Goal: Information Seeking & Learning: Compare options

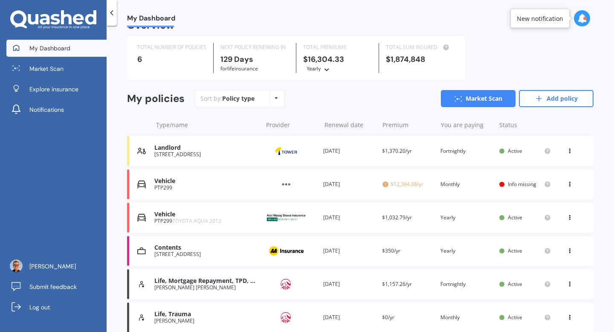
scroll to position [51, 0]
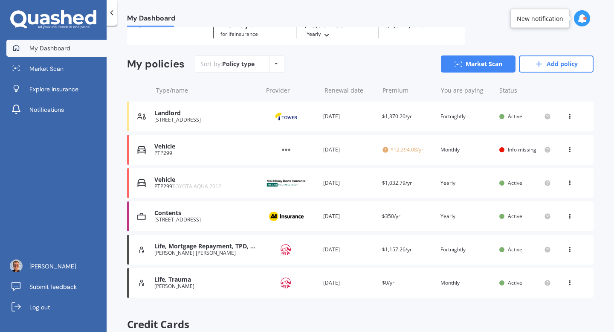
click at [218, 183] on div "Vehicle" at bounding box center [206, 179] width 104 height 7
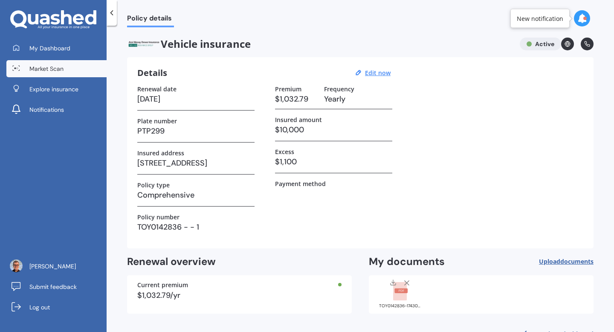
click at [61, 67] on span "Market Scan" at bounding box center [46, 68] width 34 height 9
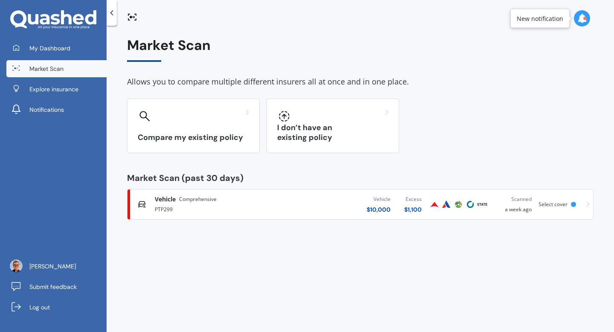
click at [278, 203] on div "PTP299" at bounding box center [219, 208] width 128 height 10
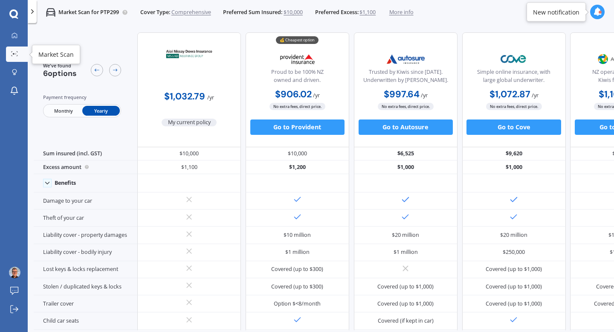
click at [20, 54] on div at bounding box center [15, 54] width 12 height 6
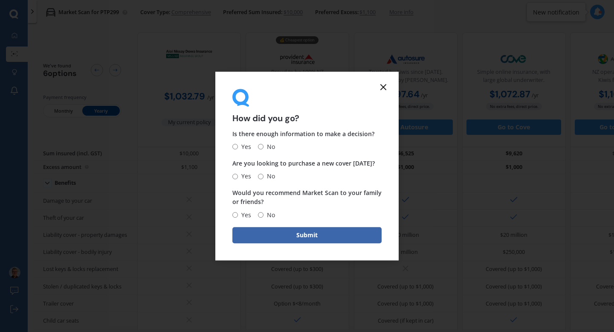
click at [389, 86] on form "How did you go? Is there enough information to make a decision? Yes No Are you …" at bounding box center [306, 166] width 183 height 189
click at [386, 86] on icon at bounding box center [383, 87] width 10 height 10
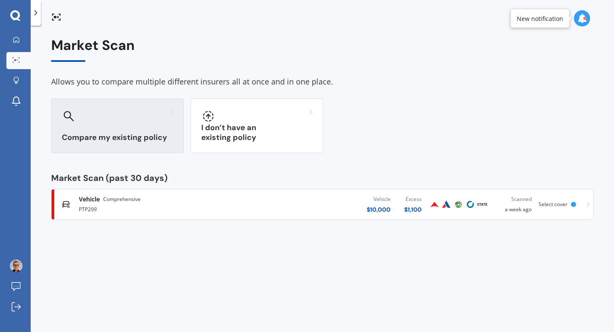
click at [131, 141] on h3 "Compare my existing policy" at bounding box center [117, 138] width 111 height 10
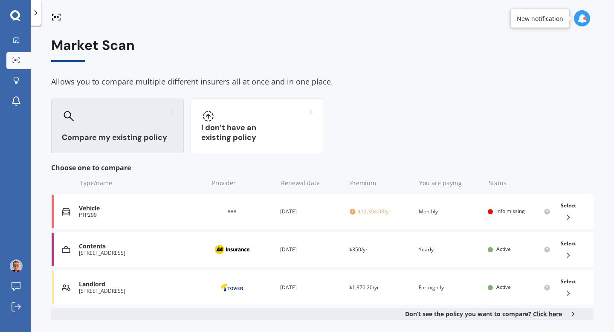
click at [121, 128] on div "Compare my existing policy" at bounding box center [117, 126] width 133 height 55
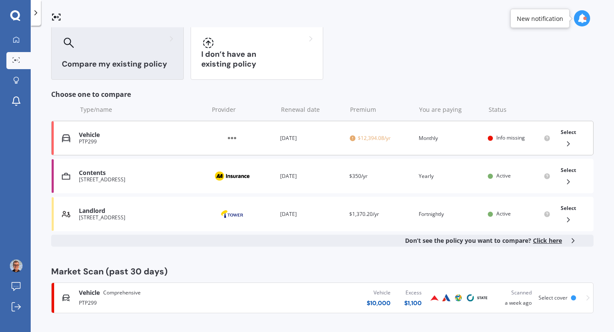
click at [135, 145] on div "Vehicle PTP299 Provider Renewal date 07 Apr 2026 Premium $12,394.08/yr You are …" at bounding box center [322, 138] width 543 height 35
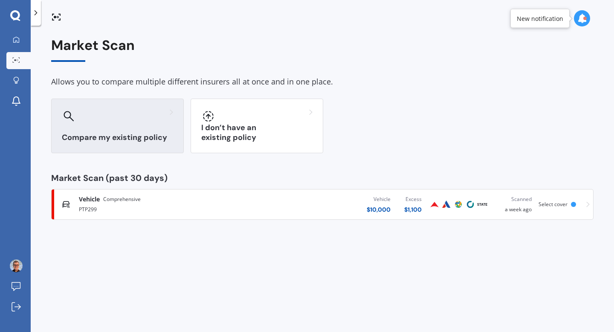
click at [121, 130] on div "Compare my existing policy" at bounding box center [117, 126] width 133 height 55
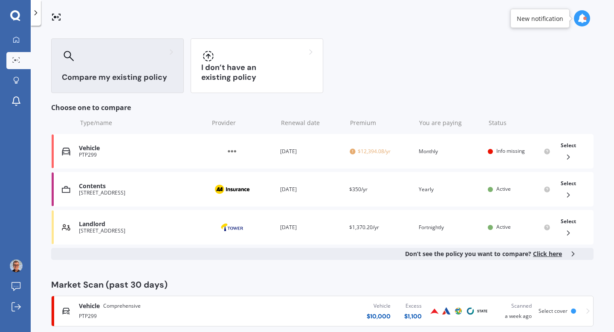
scroll to position [73, 0]
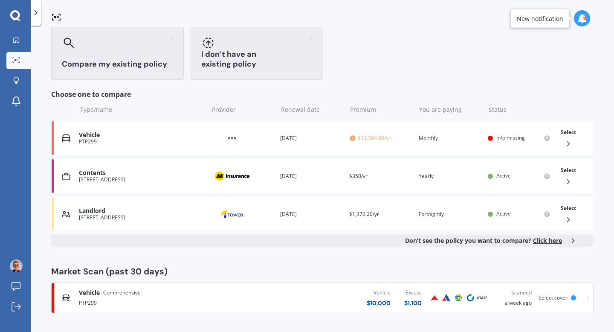
click at [238, 73] on div "I don’t have an existing policy" at bounding box center [257, 52] width 133 height 55
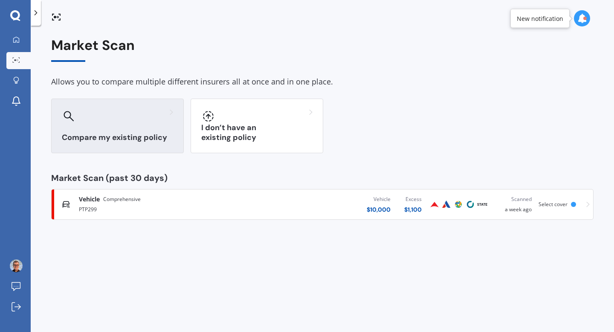
click at [141, 130] on div "Compare my existing policy" at bounding box center [117, 126] width 133 height 55
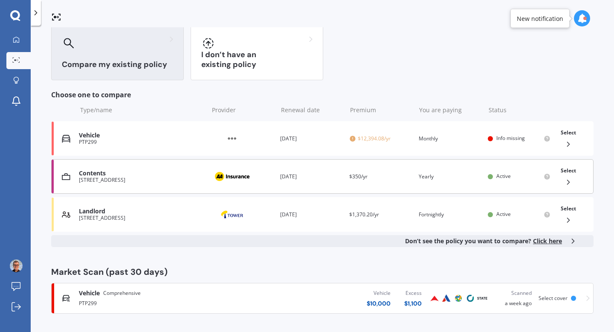
scroll to position [73, 0]
click at [541, 243] on span "Click here" at bounding box center [547, 240] width 29 height 8
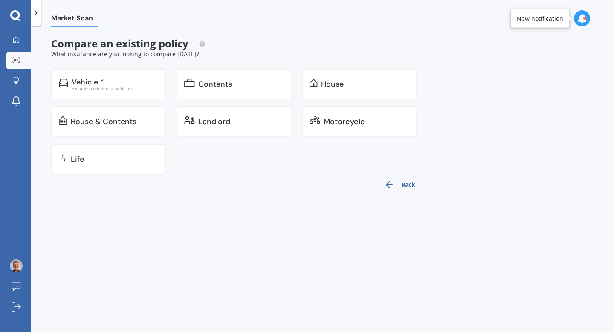
click at [216, 175] on div "Back" at bounding box center [239, 184] width 376 height 20
click at [132, 166] on div "Life" at bounding box center [108, 159] width 115 height 31
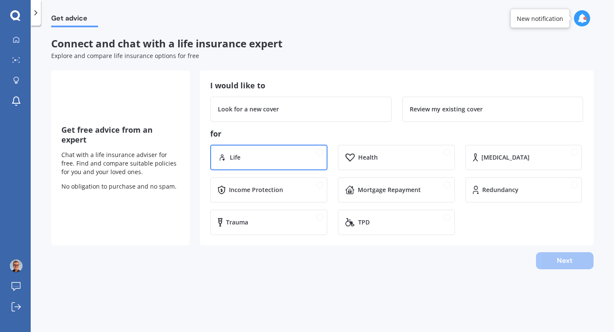
click at [245, 161] on div "Life" at bounding box center [275, 157] width 90 height 9
click at [587, 265] on div "Next" at bounding box center [322, 260] width 543 height 17
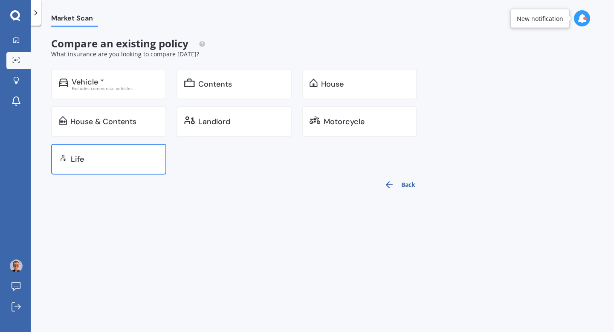
click at [119, 148] on div "Life" at bounding box center [108, 159] width 115 height 31
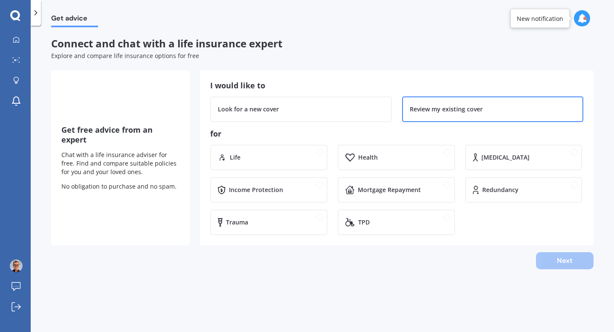
click at [421, 114] on div "Review my existing cover" at bounding box center [493, 109] width 182 height 26
click at [561, 262] on div "Next" at bounding box center [322, 260] width 543 height 17
click at [253, 149] on div "Life" at bounding box center [268, 158] width 117 height 26
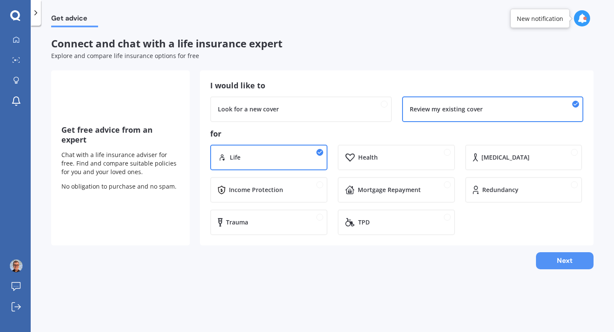
click at [572, 266] on button "Next" at bounding box center [565, 260] width 58 height 17
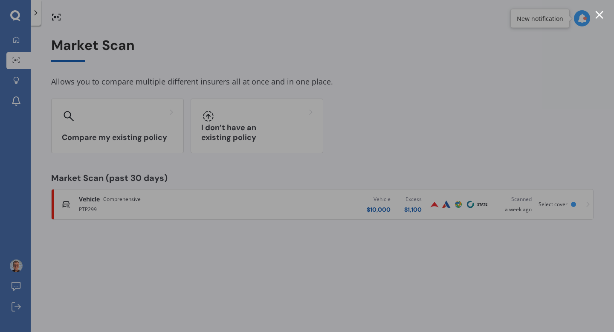
click at [600, 11] on div at bounding box center [600, 15] width 8 height 8
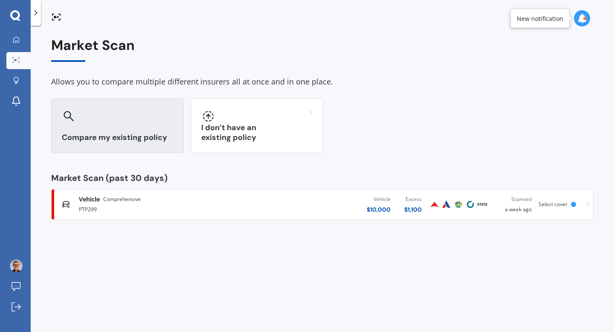
click at [168, 135] on h3 "Compare my existing policy" at bounding box center [117, 138] width 111 height 10
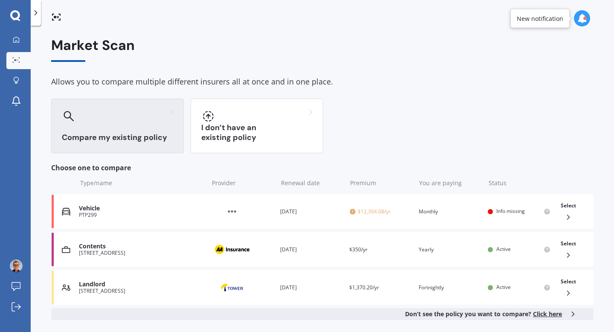
click at [544, 312] on span "Click here" at bounding box center [547, 314] width 29 height 8
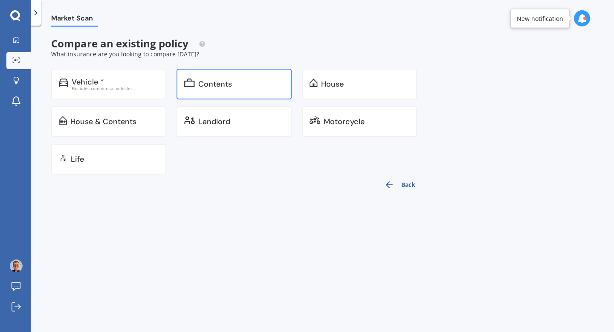
click at [208, 75] on div "Contents" at bounding box center [234, 84] width 115 height 31
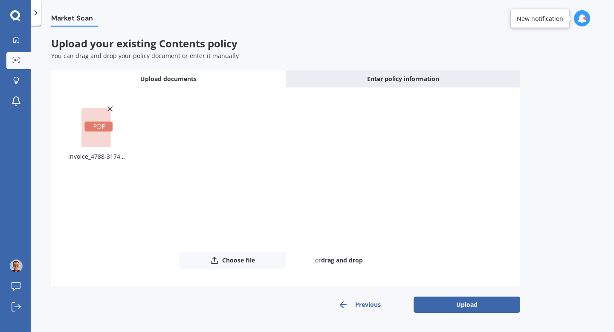
click at [94, 121] on rect at bounding box center [95, 127] width 29 height 39
click at [20, 37] on div at bounding box center [16, 40] width 13 height 8
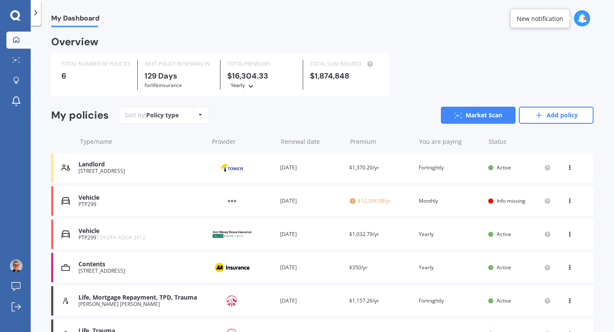
scroll to position [116, 0]
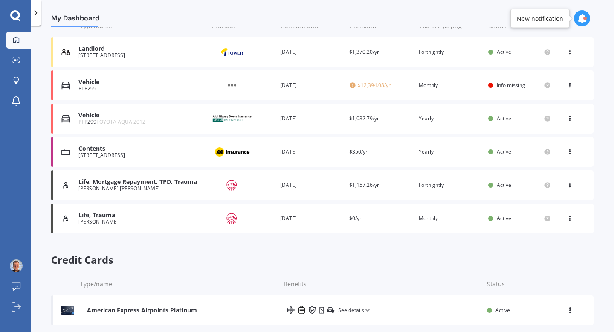
click at [139, 222] on div "[PERSON_NAME]" at bounding box center [140, 222] width 125 height 6
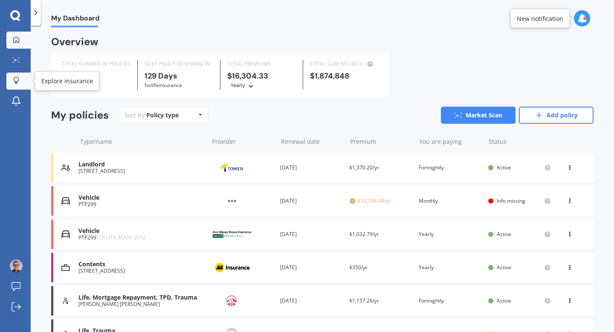
click at [23, 83] on link "Explore insurance" at bounding box center [18, 81] width 24 height 17
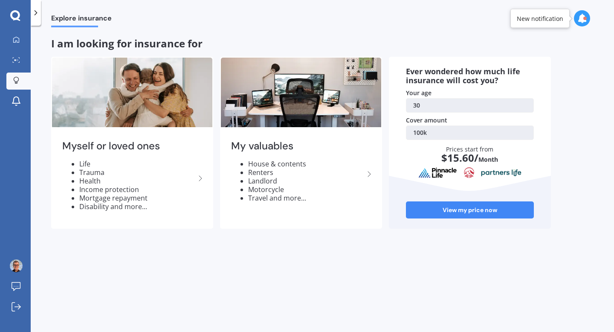
click at [31, 100] on div "Explore insurance I am looking for insurance for Myself or loved ones Life Trau…" at bounding box center [323, 180] width 584 height 306
click at [28, 101] on link "Notifications" at bounding box center [18, 101] width 24 height 17
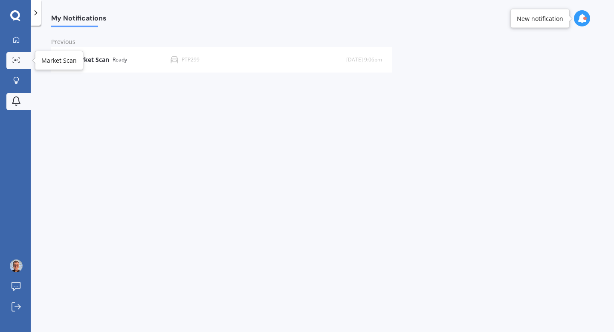
click at [22, 63] on div at bounding box center [16, 60] width 13 height 6
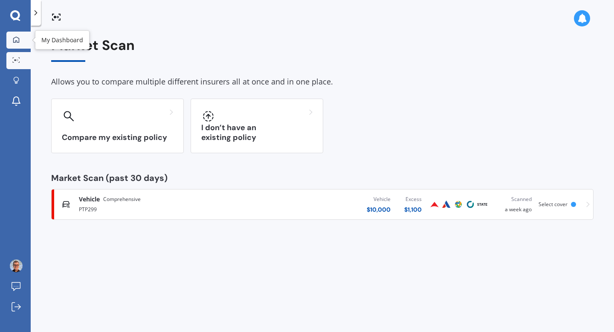
click at [16, 44] on div at bounding box center [16, 40] width 13 height 8
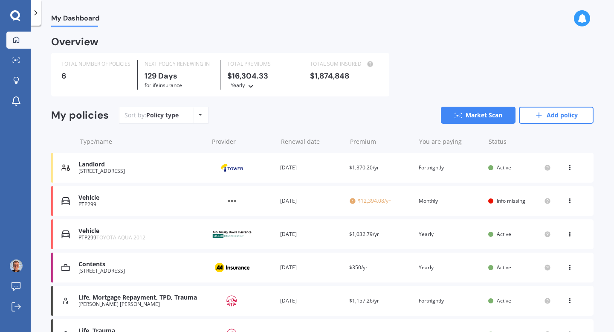
click at [567, 201] on icon at bounding box center [570, 199] width 6 height 5
click at [546, 236] on div "Delete" at bounding box center [551, 234] width 84 height 17
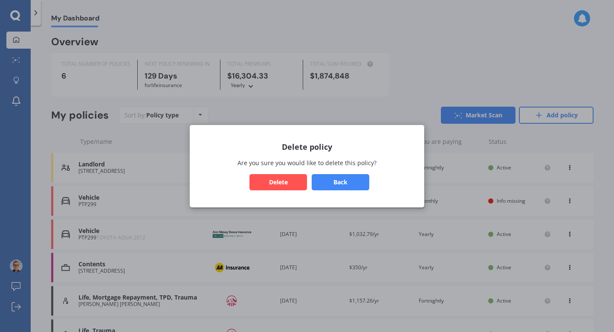
click at [296, 183] on button "Delete" at bounding box center [279, 182] width 58 height 16
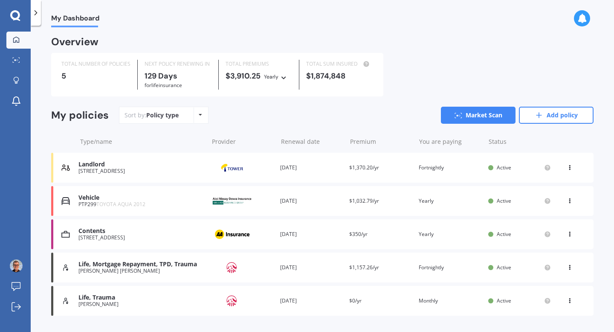
click at [151, 262] on div "Life, Mortgage Repayment, TPD, Trauma" at bounding box center [140, 264] width 125 height 7
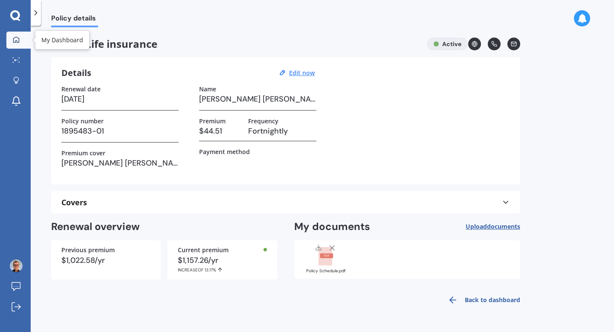
click at [26, 37] on link "My Dashboard" at bounding box center [18, 40] width 24 height 17
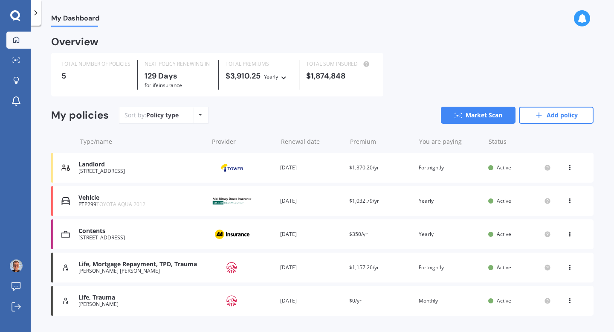
click at [203, 116] on div "Policy type Alphabetical Date added Renewing next" at bounding box center [200, 115] width 13 height 15
click at [202, 115] on div "Policy type Alphabetical Date added Renewing next" at bounding box center [200, 115] width 13 height 15
click at [468, 76] on div "TOTAL NUMBER OF POLICIES 5 NEXT POLICY RENEWING IN 129 Days for Life insurance …" at bounding box center [322, 75] width 543 height 44
click at [238, 121] on div "Sort by: Policy type Policy type Alphabetical Date added Renewing next Market S…" at bounding box center [356, 115] width 475 height 17
drag, startPoint x: 146, startPoint y: 73, endPoint x: 190, endPoint y: 83, distance: 45.5
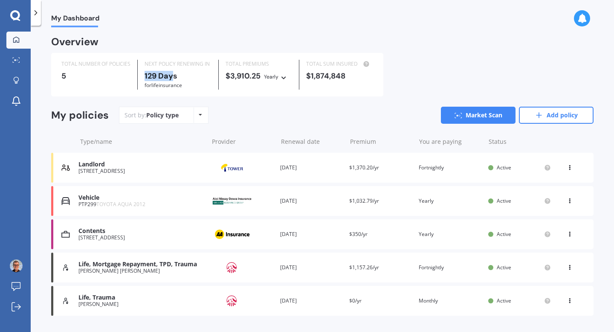
click at [174, 76] on b "129 Days" at bounding box center [161, 76] width 33 height 10
click at [212, 93] on div "TOTAL NUMBER OF POLICIES 5 NEXT POLICY RENEWING IN 129 Days for Life insurance …" at bounding box center [217, 75] width 332 height 44
click at [535, 117] on icon at bounding box center [539, 115] width 9 height 9
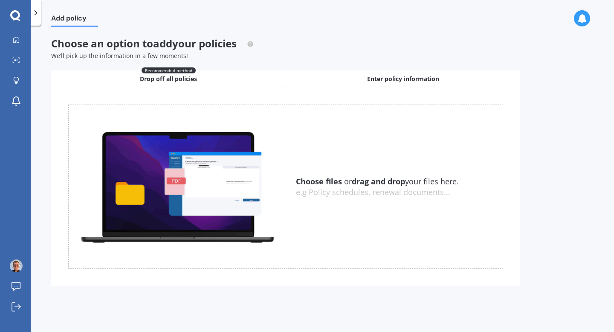
click at [367, 83] on span "Enter policy information" at bounding box center [403, 79] width 72 height 9
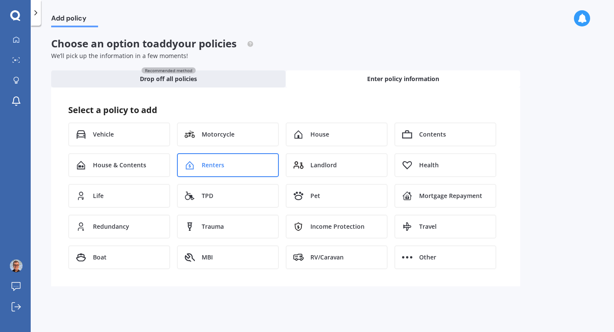
click at [253, 163] on div "Renters" at bounding box center [228, 165] width 102 height 24
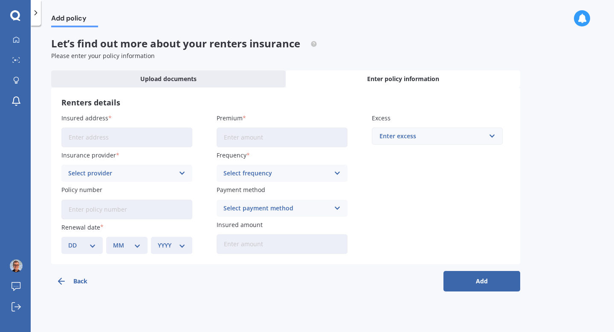
click at [133, 141] on input "Insured address" at bounding box center [126, 138] width 131 height 20
click at [134, 208] on input "Policy number" at bounding box center [126, 210] width 131 height 20
click at [284, 136] on input "Premium" at bounding box center [282, 138] width 131 height 20
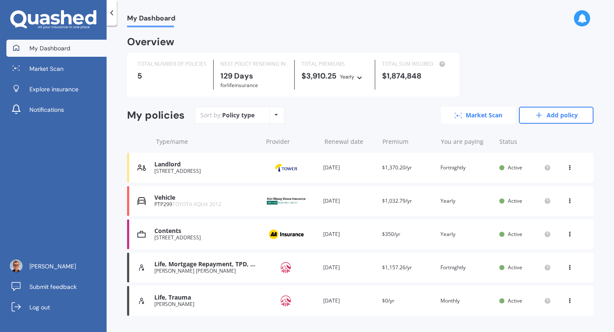
click at [491, 119] on link "Market Scan" at bounding box center [478, 115] width 75 height 17
